Goal: Find specific page/section: Find specific page/section

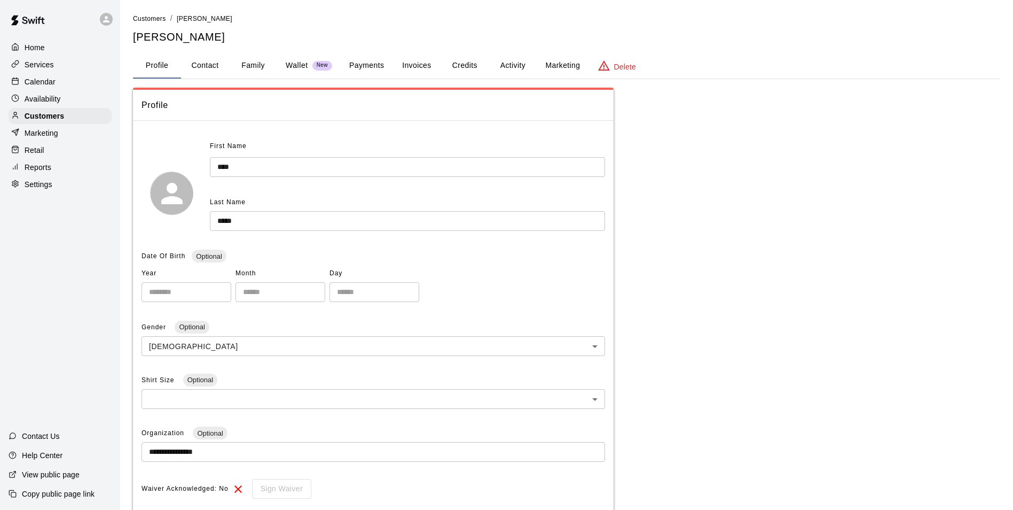
click at [223, 59] on button "Contact" at bounding box center [205, 66] width 48 height 26
select select "**"
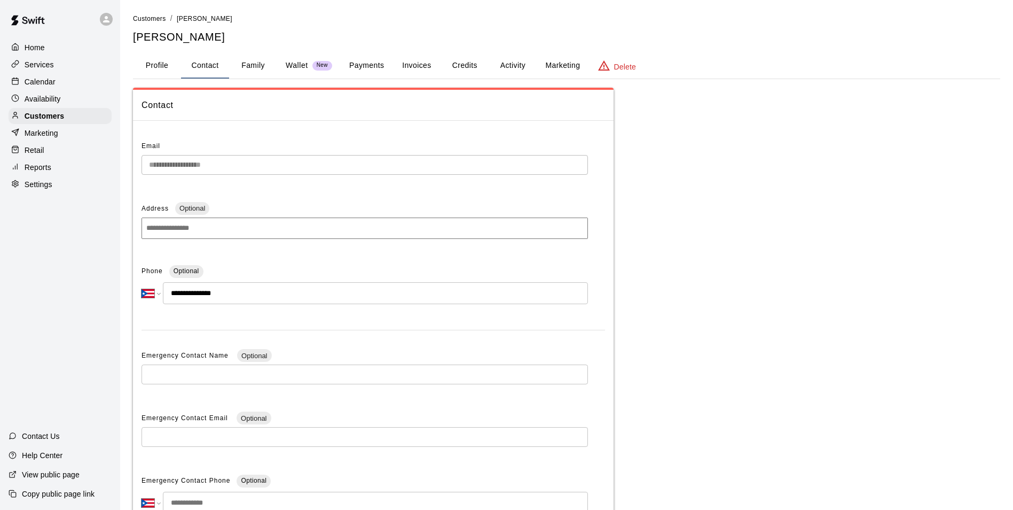
click at [147, 64] on button "Profile" at bounding box center [157, 66] width 48 height 26
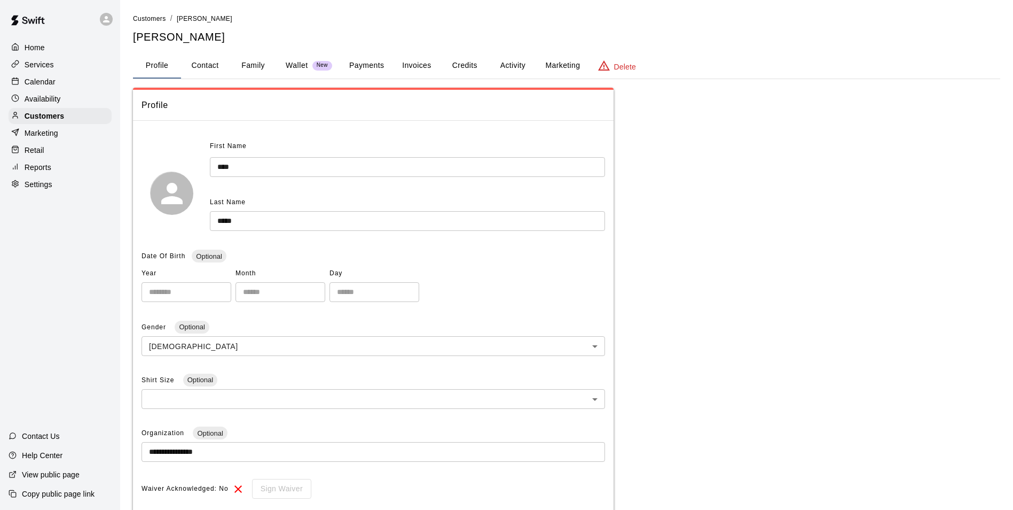
click at [605, 64] on icon "basic tabs example" at bounding box center [604, 65] width 13 height 13
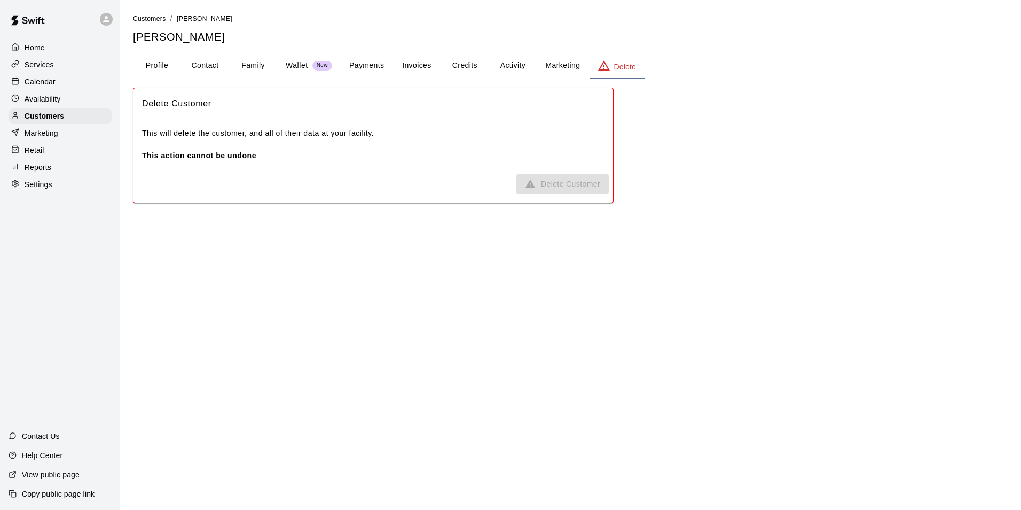
click at [53, 44] on div "Home" at bounding box center [60, 48] width 103 height 16
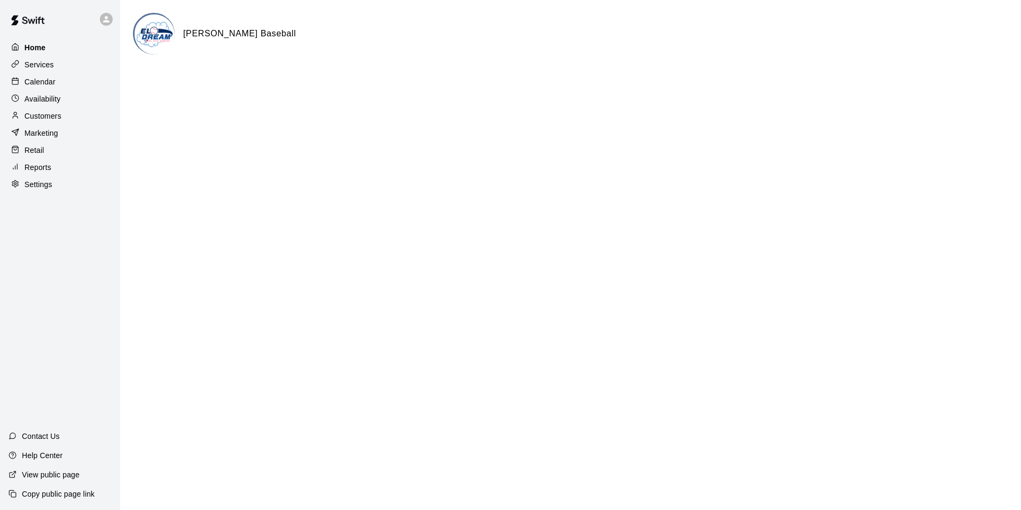
click at [66, 48] on div "Home" at bounding box center [60, 48] width 103 height 16
